Goal: Task Accomplishment & Management: Manage account settings

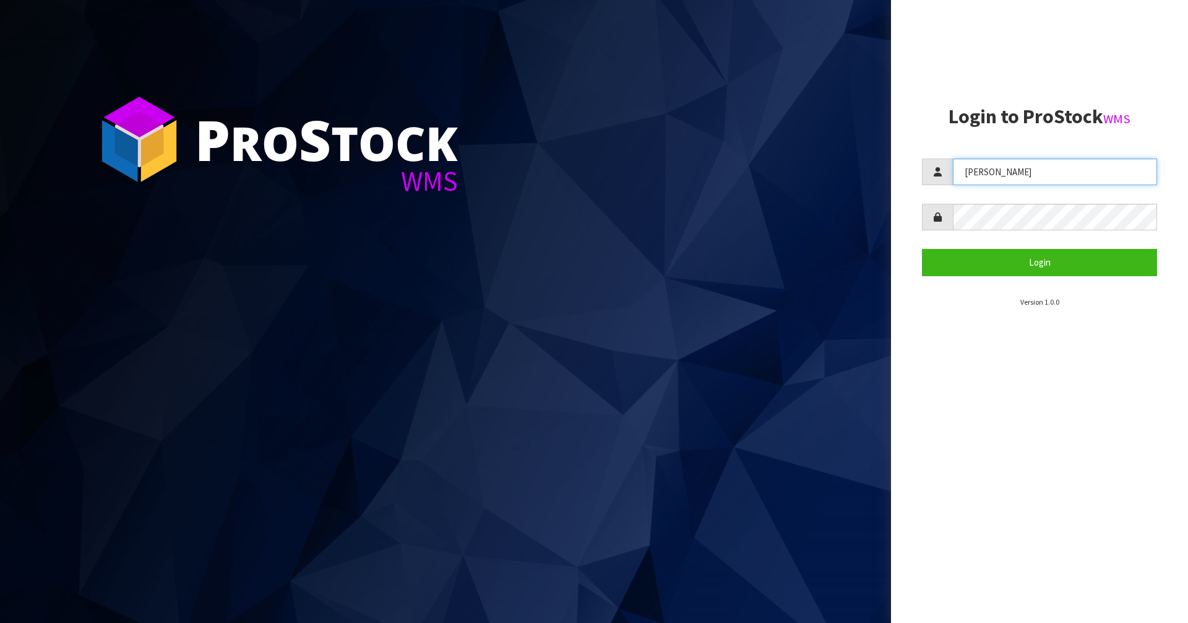
click at [1026, 160] on input "JAMES" at bounding box center [1055, 171] width 204 height 27
type input "Mana"
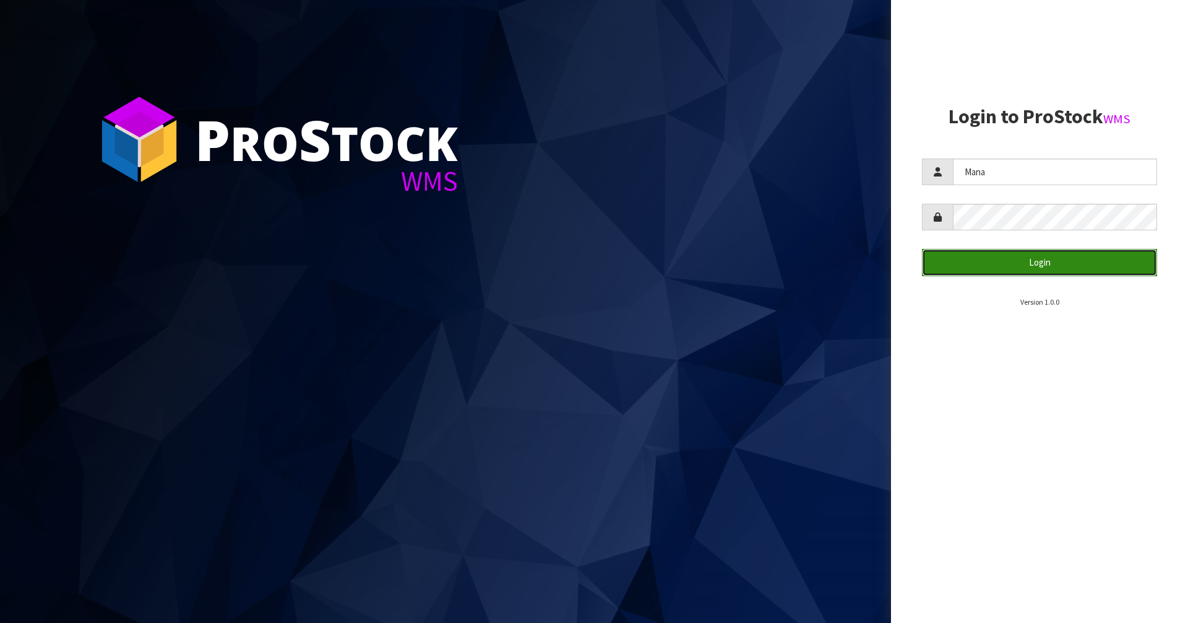
click at [1054, 256] on button "Login" at bounding box center [1039, 262] width 235 height 27
